Goal: Task Accomplishment & Management: Use online tool/utility

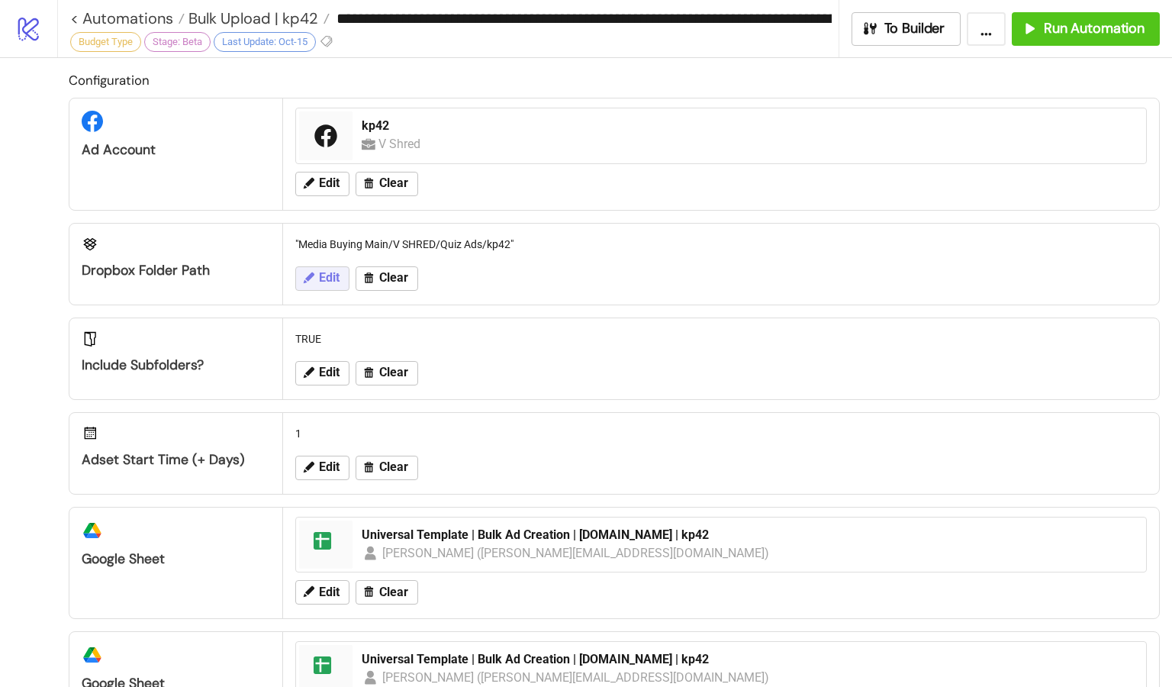
click at [323, 280] on span "Edit" at bounding box center [329, 278] width 21 height 14
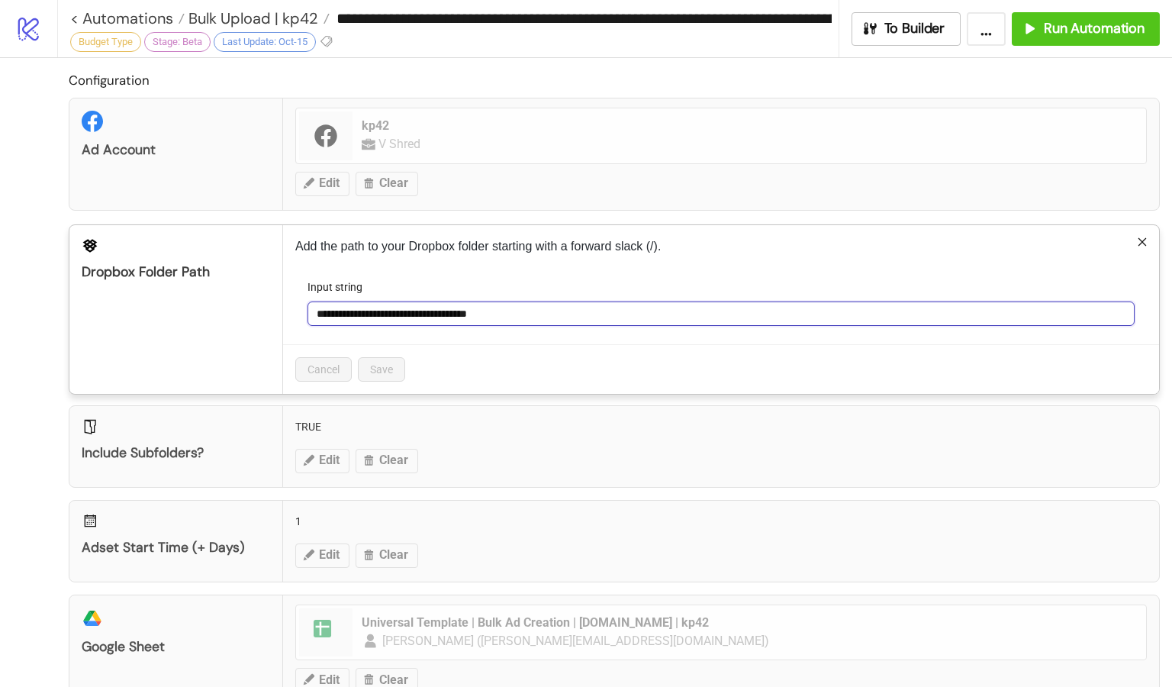
click at [588, 308] on input "**********" at bounding box center [720, 313] width 827 height 24
click at [538, 315] on input "**********" at bounding box center [720, 313] width 827 height 24
type input "**********"
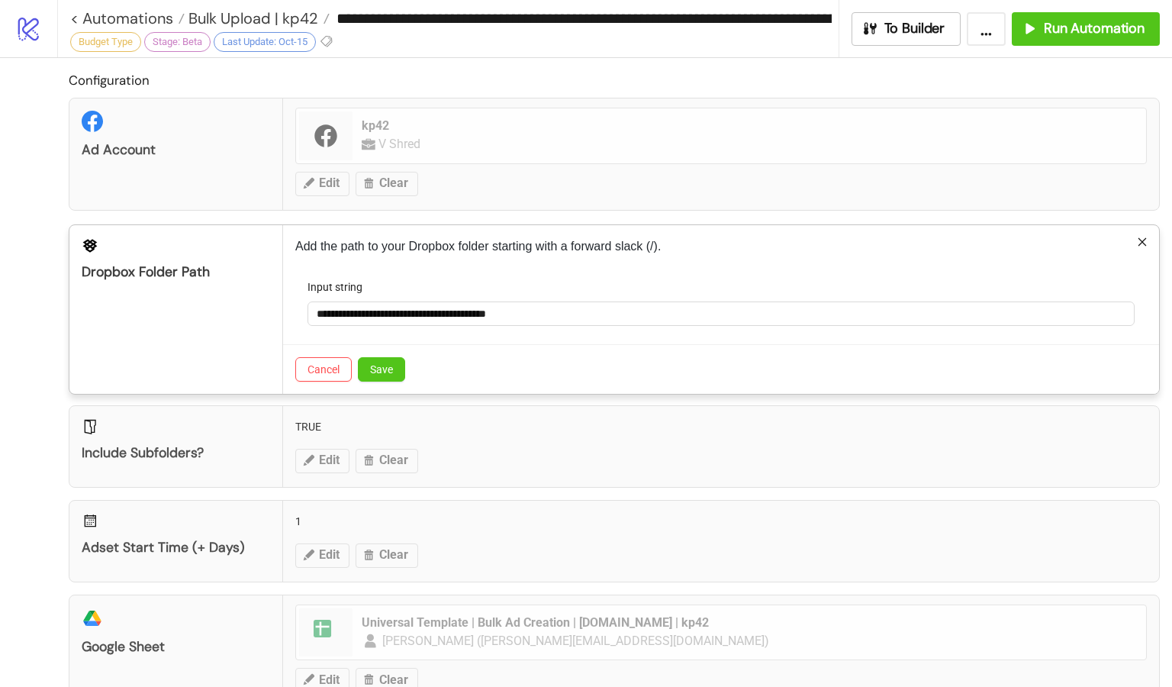
click at [552, 357] on div "Cancel Save" at bounding box center [721, 369] width 876 height 50
click at [375, 365] on span "Save" at bounding box center [381, 369] width 23 height 12
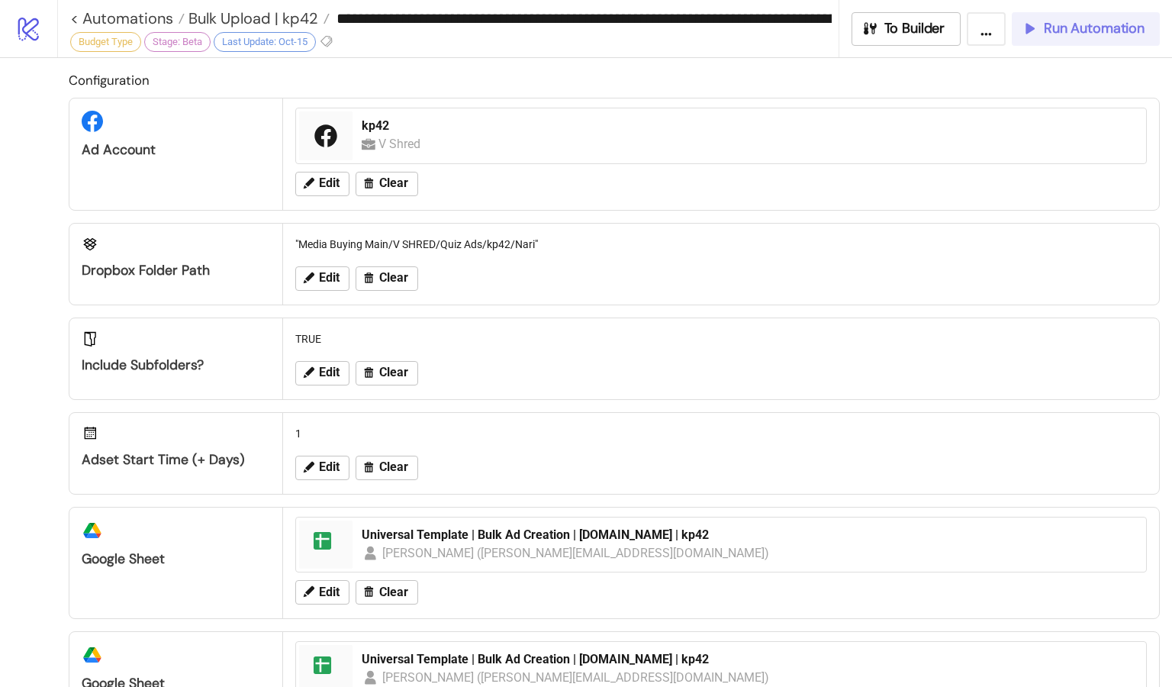
click at [1059, 31] on span "Run Automation" at bounding box center [1094, 29] width 101 height 18
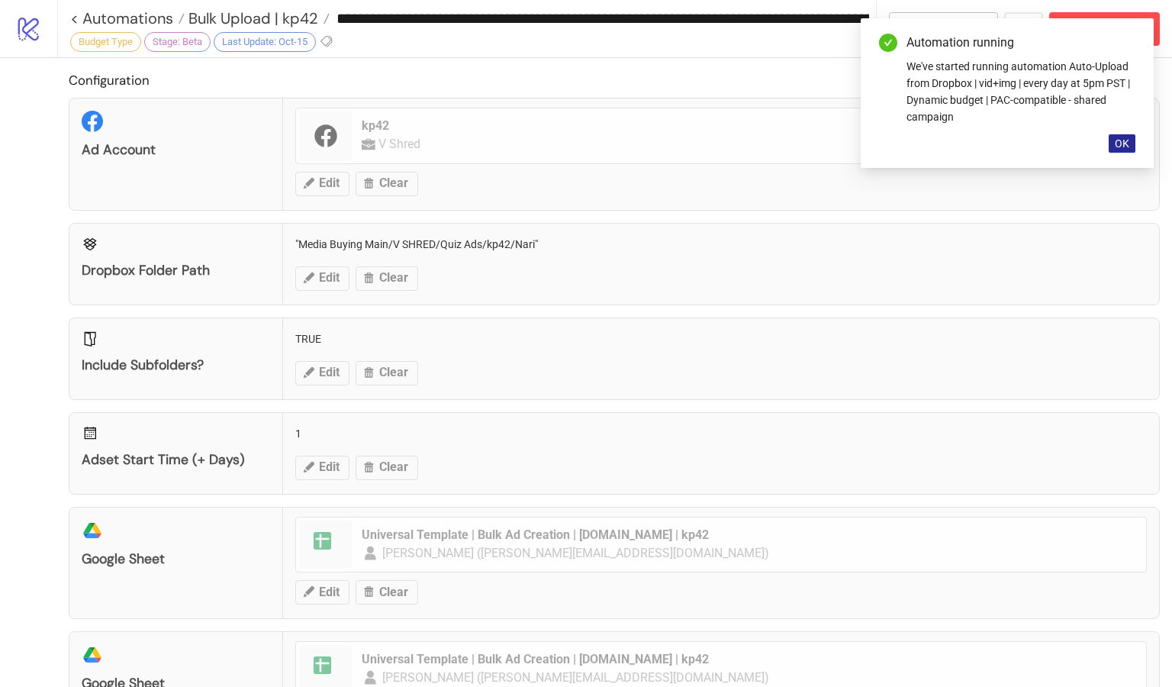
click at [1126, 146] on span "OK" at bounding box center [1121, 143] width 14 height 12
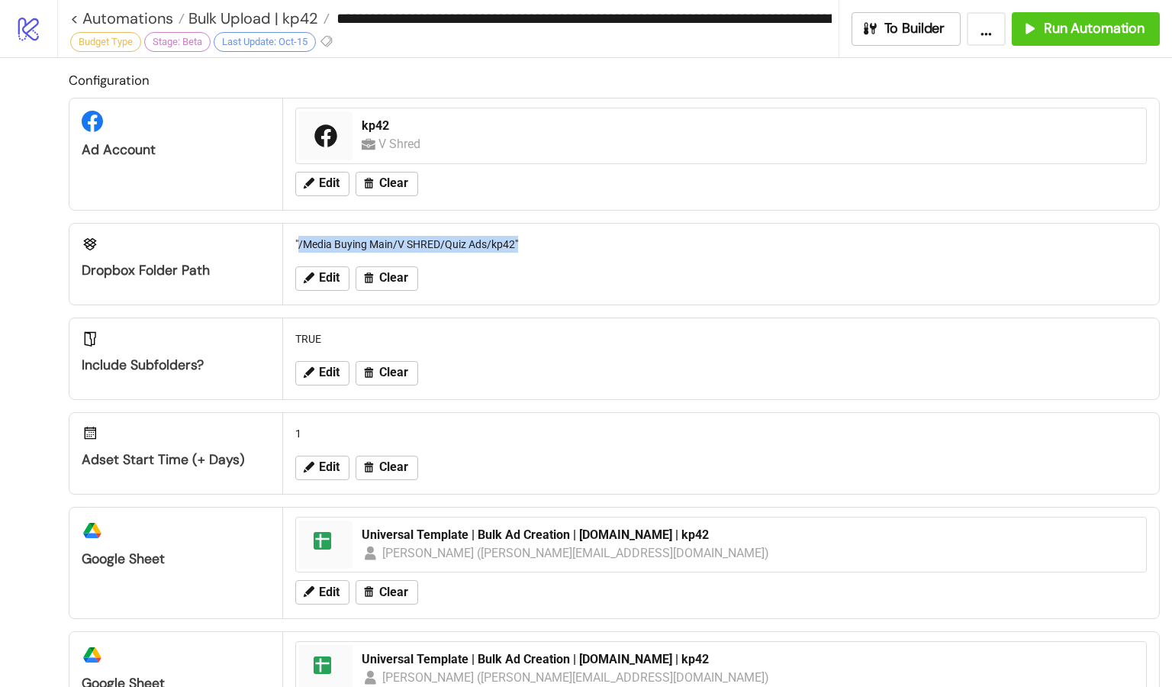
drag, startPoint x: 298, startPoint y: 239, endPoint x: 494, endPoint y: 252, distance: 196.5
click at [494, 252] on div ""/Media Buying Main/V SHRED/Quiz Ads/kp42"" at bounding box center [721, 244] width 864 height 29
click at [523, 249] on div ""/Media Buying Main/V SHRED/Quiz Ads/kp42"" at bounding box center [721, 244] width 864 height 29
click at [517, 243] on div ""/Media Buying Main/V SHRED/Quiz Ads/kp42"" at bounding box center [721, 244] width 864 height 29
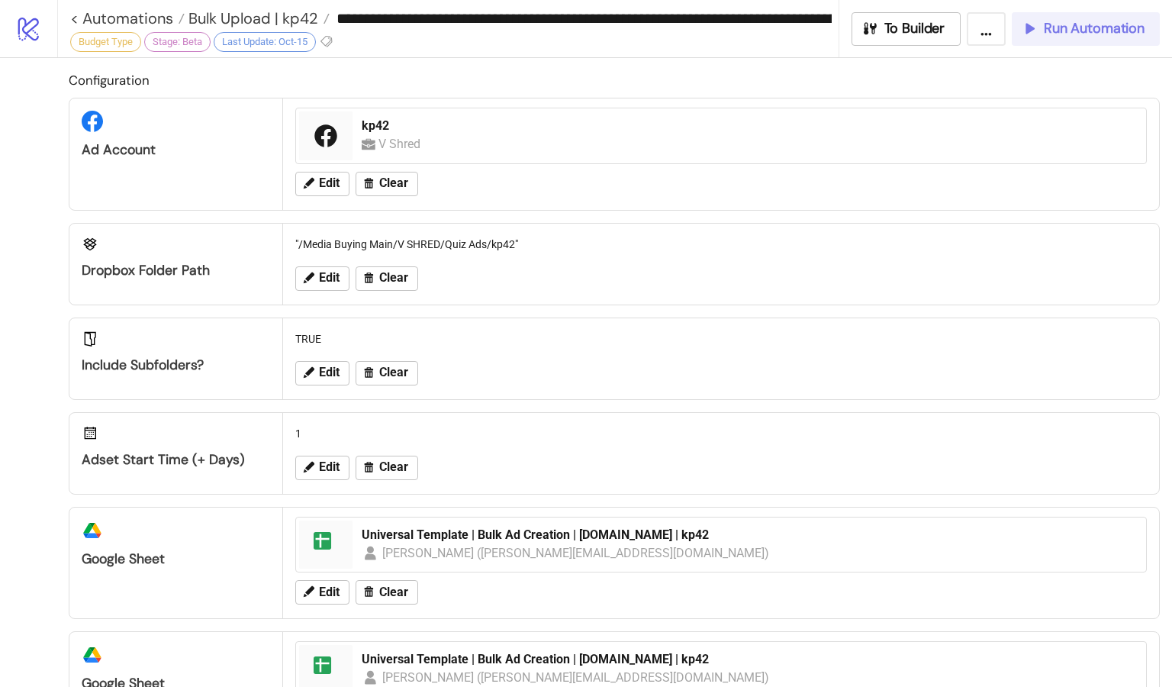
click at [1070, 38] on button "Run Automation" at bounding box center [1085, 29] width 148 height 34
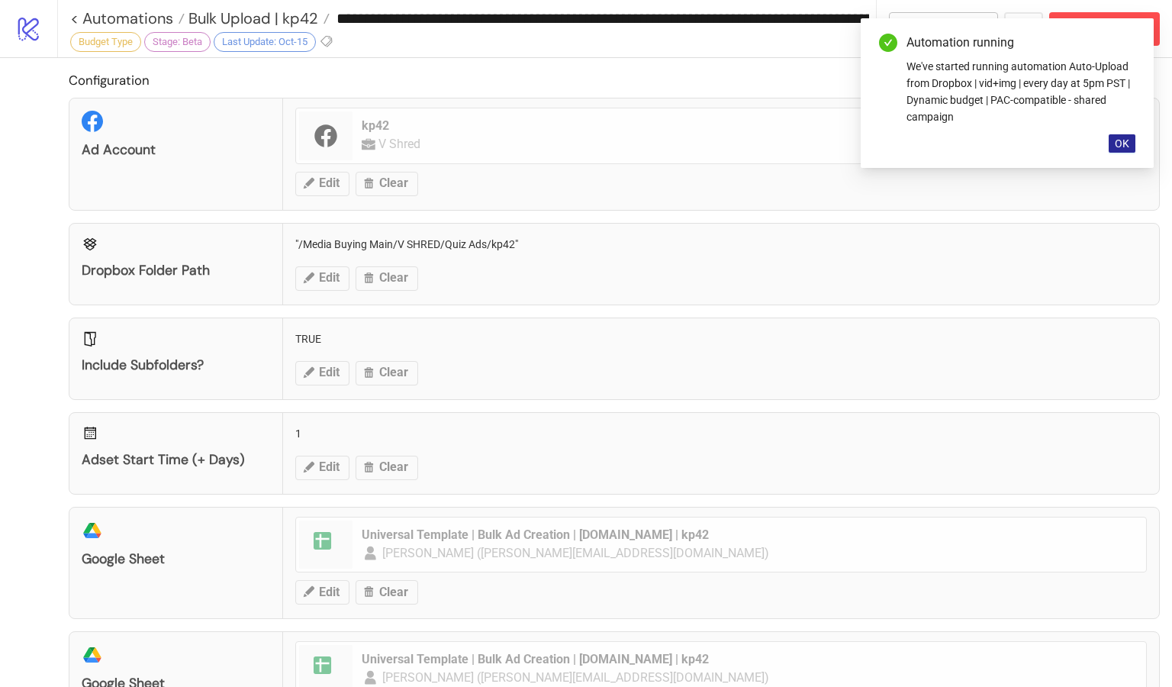
click at [1130, 140] on button "OK" at bounding box center [1121, 143] width 27 height 18
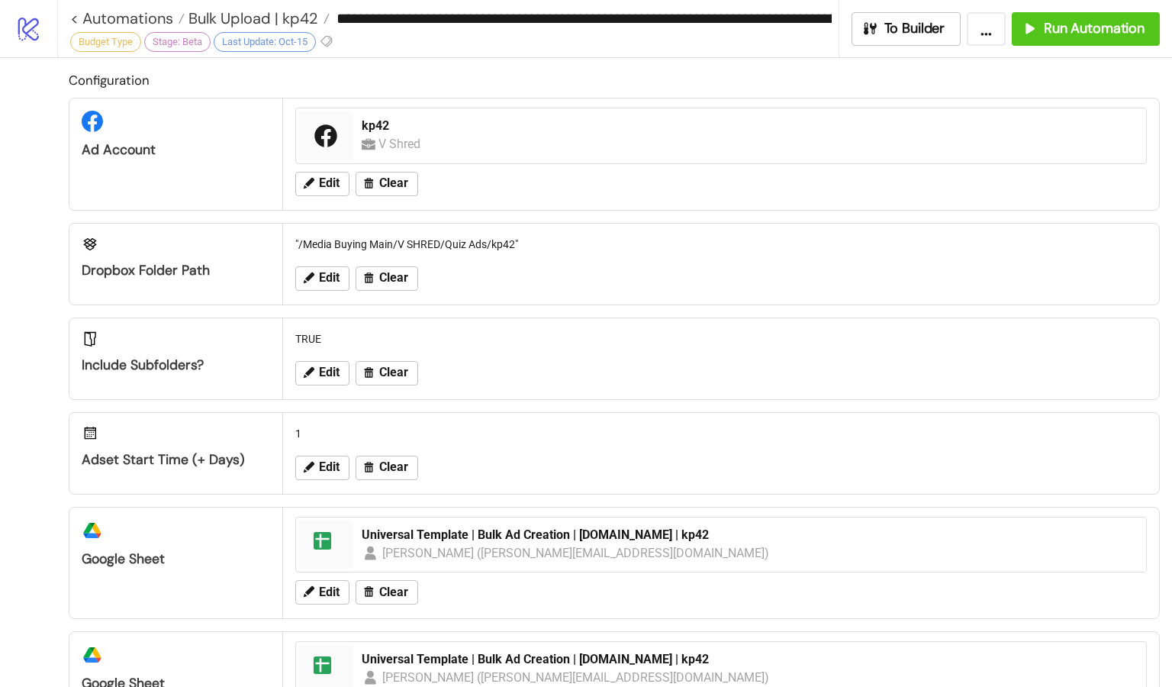
click at [979, 34] on button "..." at bounding box center [985, 29] width 39 height 34
click at [476, 245] on div ""/Media Buying Main/V SHRED/Quiz Ads/kp42"" at bounding box center [721, 244] width 864 height 29
click at [513, 243] on div ""/Media Buying Main/V SHRED/Quiz Ads/kp42"" at bounding box center [721, 244] width 864 height 29
click at [408, 242] on div ""/Media Buying Main/V SHRED/Quiz Ads/kp42"" at bounding box center [721, 244] width 864 height 29
click at [304, 240] on div ""/Media Buying Main/V SHRED/Quiz Ads/kp42"" at bounding box center [721, 244] width 864 height 29
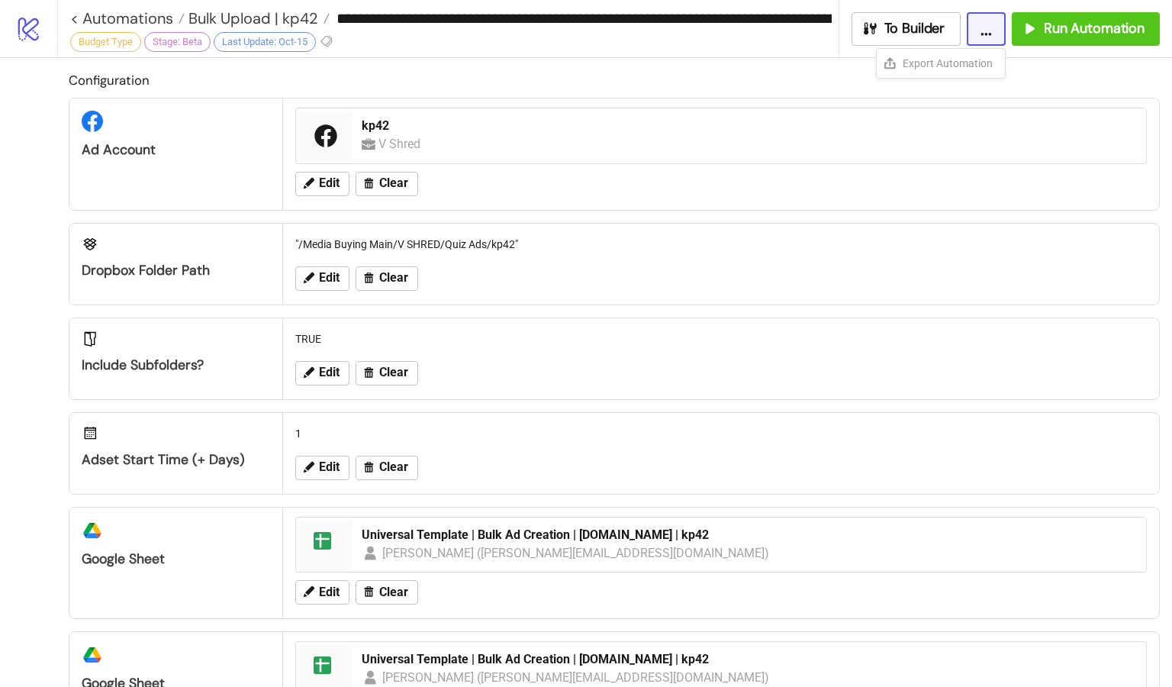
click at [516, 242] on div ""/Media Buying Main/V SHRED/Quiz Ads/kp42"" at bounding box center [721, 244] width 864 height 29
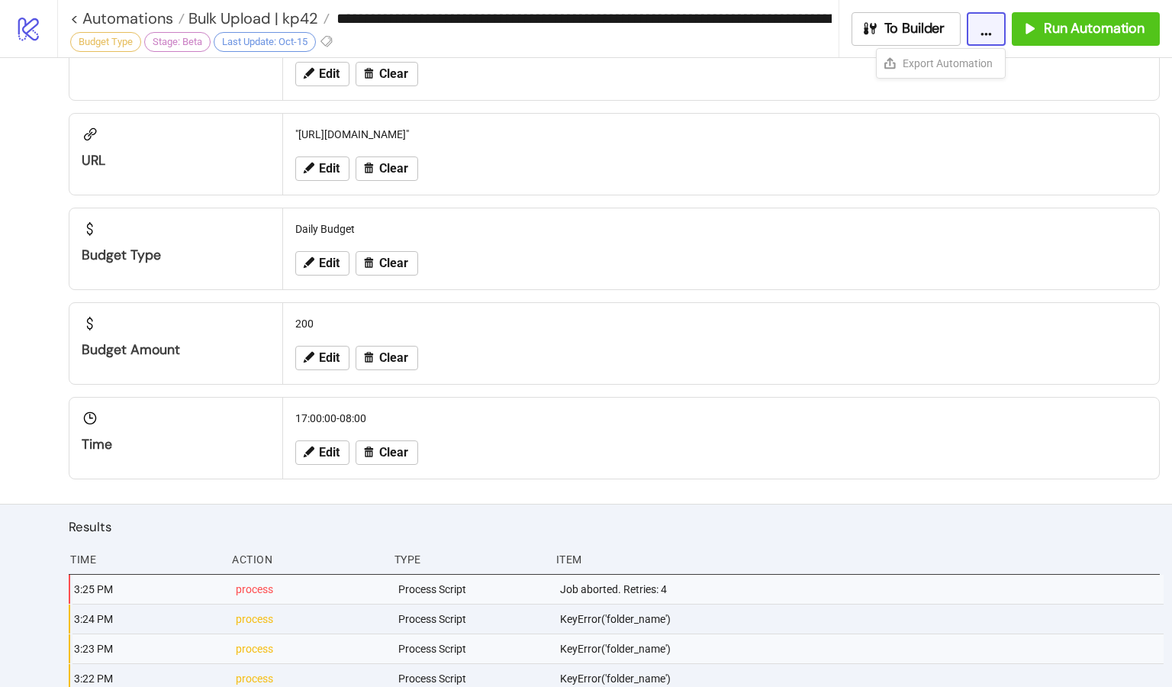
scroll to position [1716, 0]
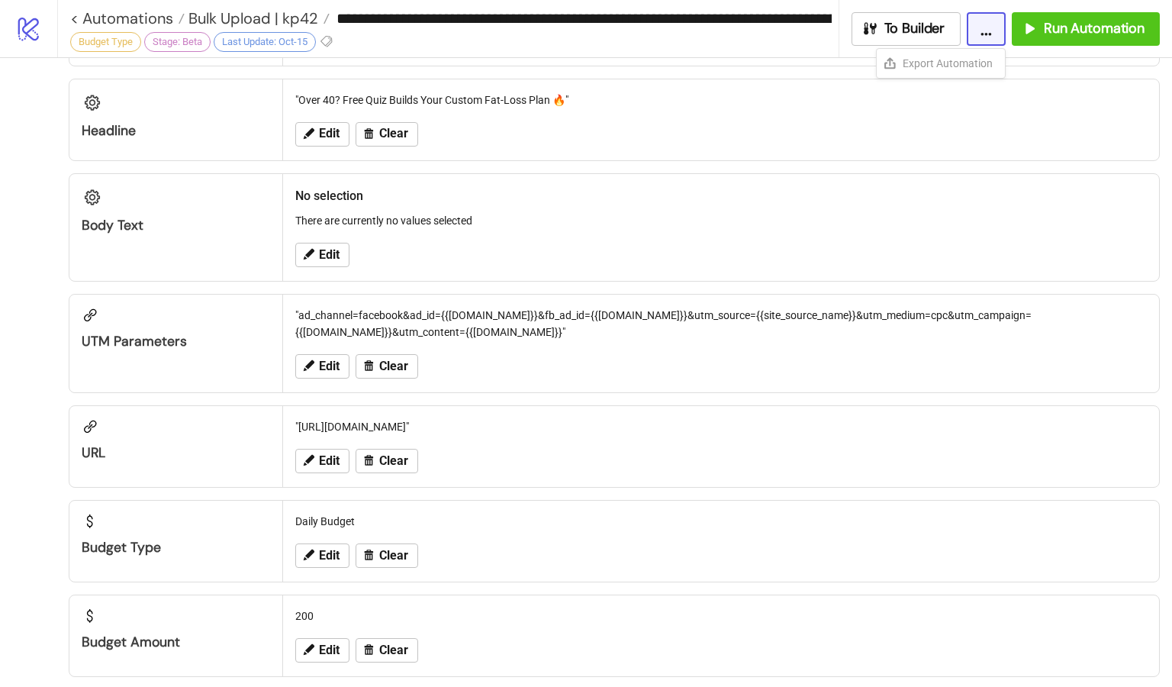
scroll to position [1360, 0]
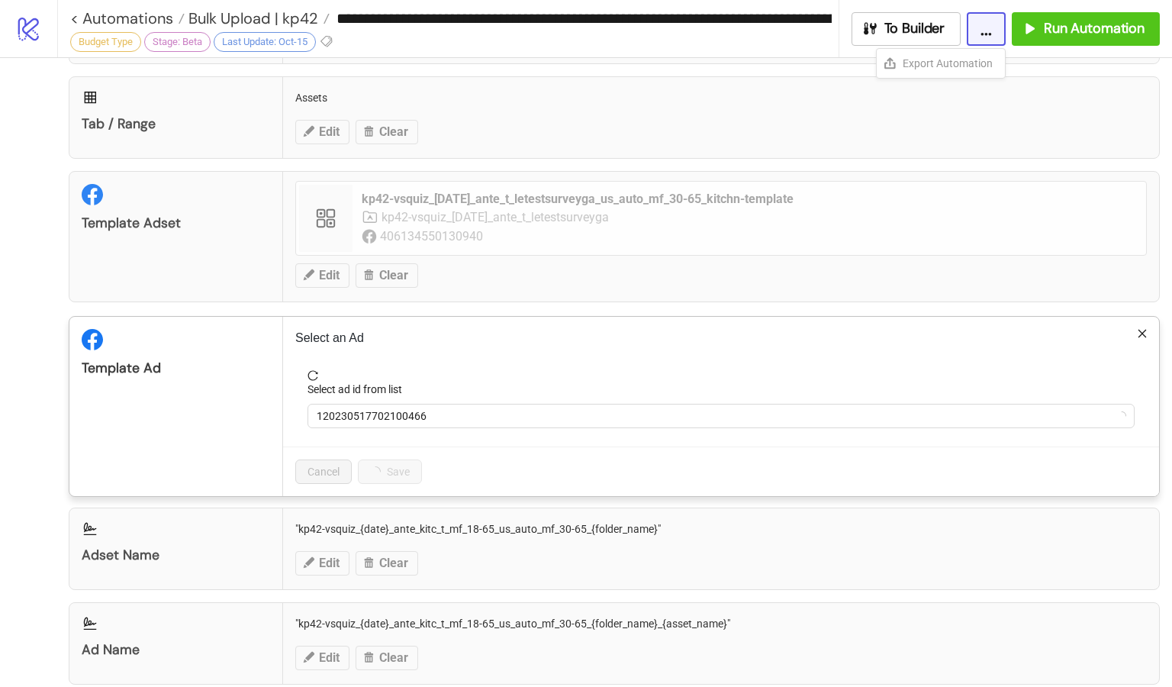
scroll to position [688, 0]
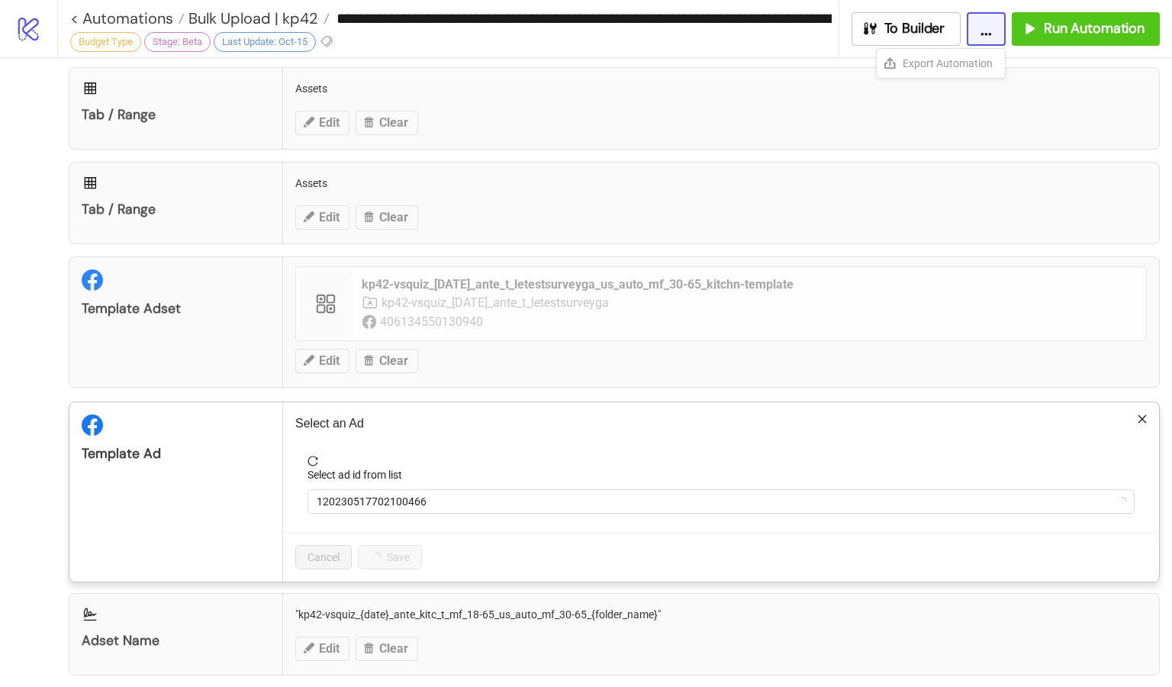
click at [1118, 381] on div "**********" at bounding box center [586, 343] width 1172 height 687
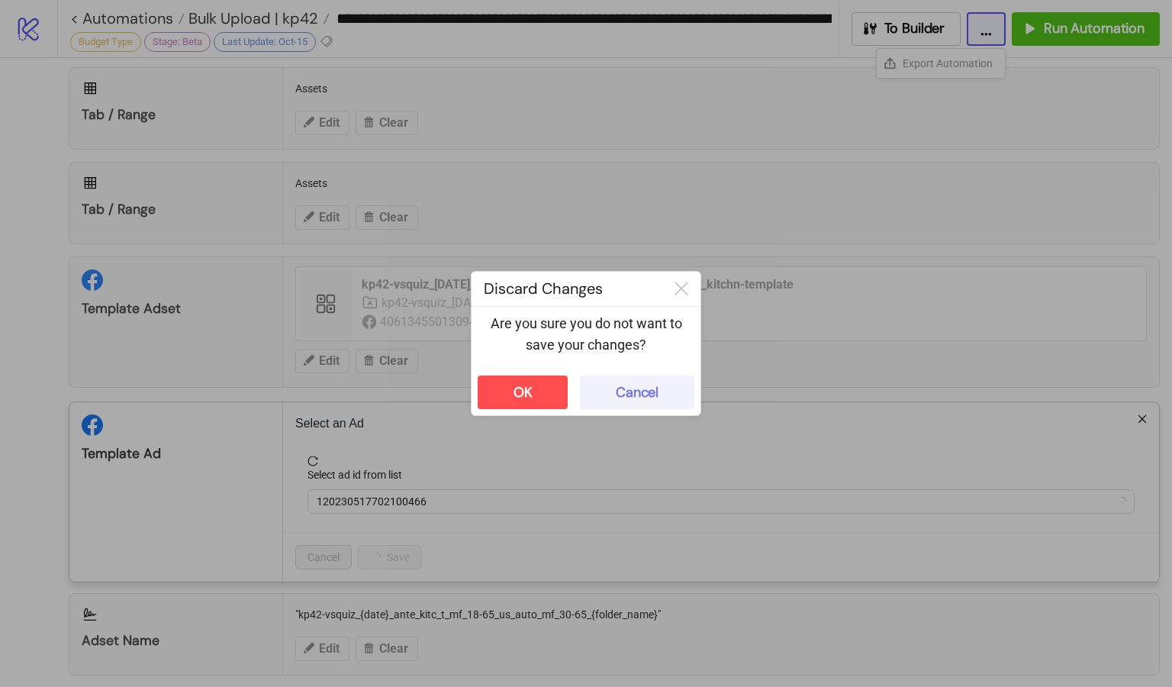
click at [634, 392] on div "Cancel" at bounding box center [637, 393] width 43 height 18
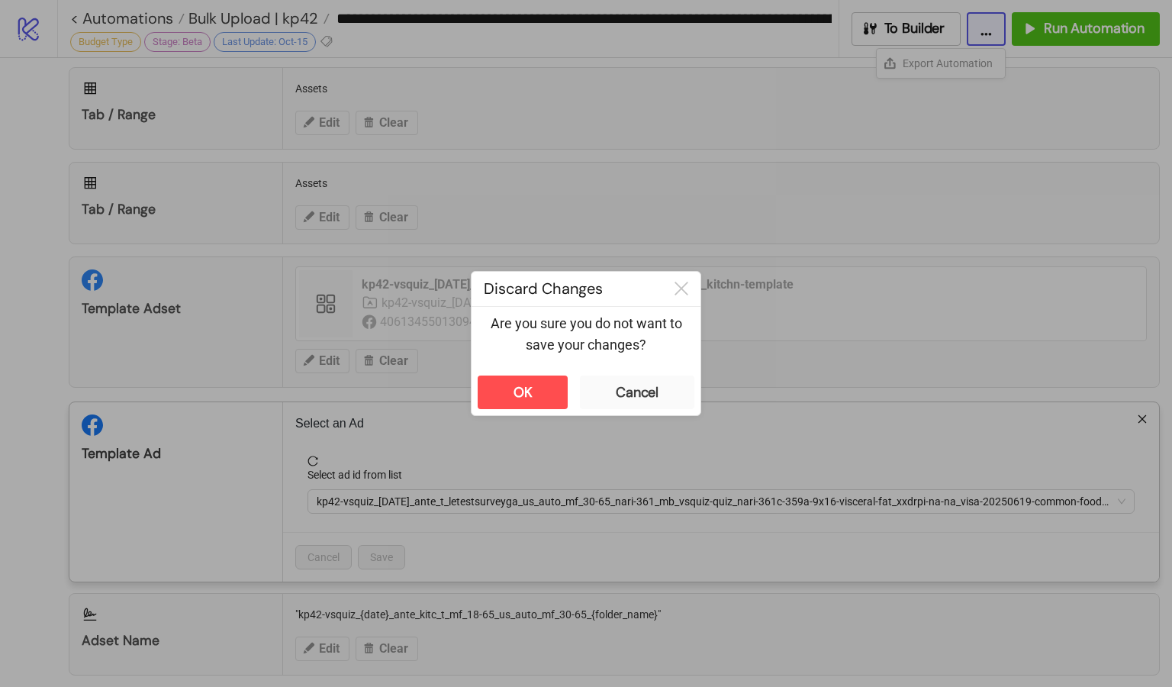
click at [1091, 355] on div "**********" at bounding box center [586, 343] width 1172 height 687
click at [526, 406] on button "OK" at bounding box center [523, 392] width 90 height 34
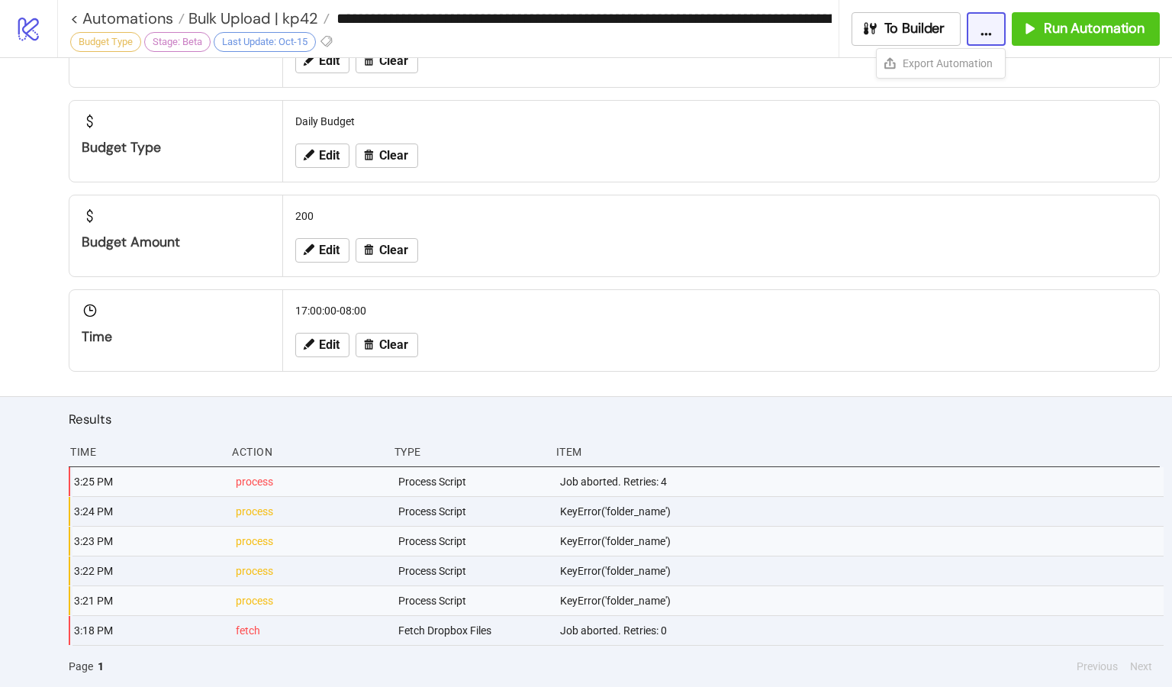
scroll to position [0, 0]
